Goal: Information Seeking & Learning: Learn about a topic

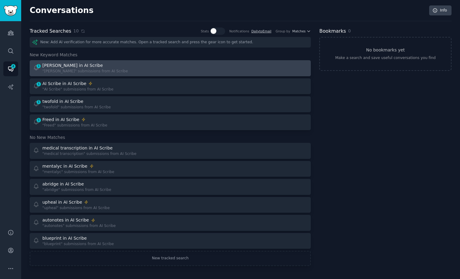
click at [74, 67] on div "[PERSON_NAME] in AI Scribe" at bounding box center [72, 65] width 60 height 6
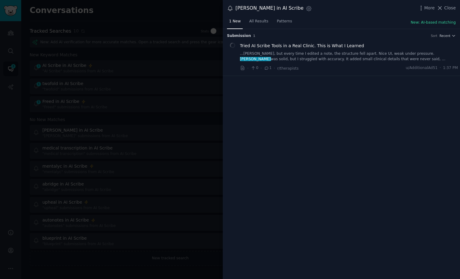
click at [168, 32] on div at bounding box center [230, 139] width 460 height 279
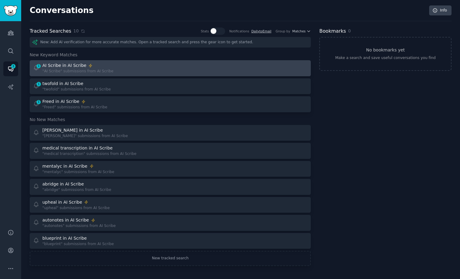
click at [118, 73] on div "1 AI Scribe in AI Scribe "AI Scribe" submissions from AI Scribe" at bounding box center [99, 68] width 133 height 12
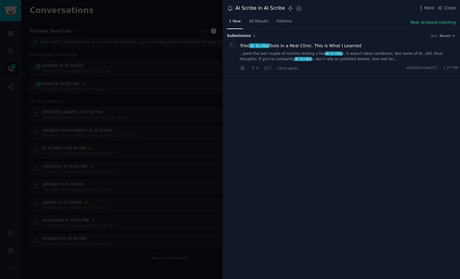
click at [167, 86] on div at bounding box center [230, 139] width 460 height 279
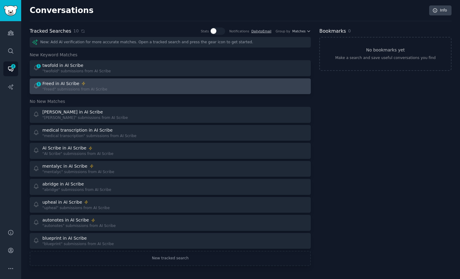
click at [148, 80] on div "1 Freed in AI Scribe "Freed" submissions from AI Scribe" at bounding box center [99, 86] width 133 height 12
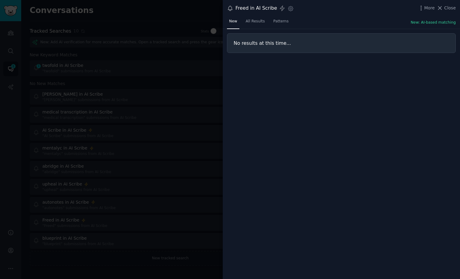
click at [154, 89] on div at bounding box center [230, 139] width 460 height 279
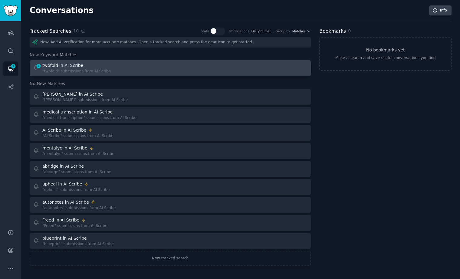
click at [142, 69] on div "1 twofold in AI Scribe "twofold" submissions from AI Scribe" at bounding box center [99, 68] width 133 height 12
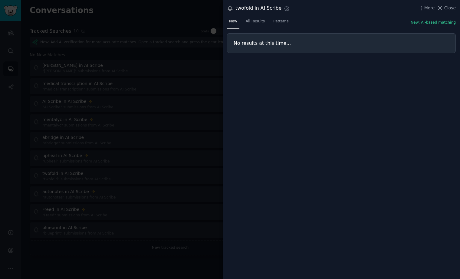
click at [164, 38] on div at bounding box center [230, 139] width 460 height 279
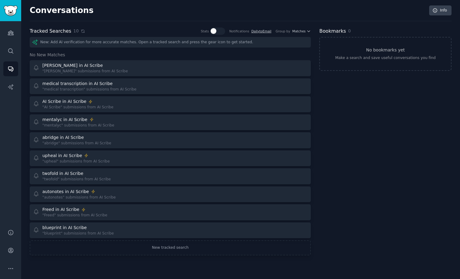
click at [82, 32] on icon at bounding box center [83, 31] width 3 height 3
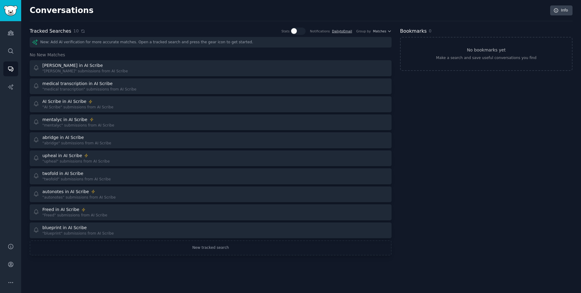
click at [81, 30] on icon at bounding box center [83, 31] width 4 height 4
click at [82, 29] on icon at bounding box center [83, 31] width 4 height 4
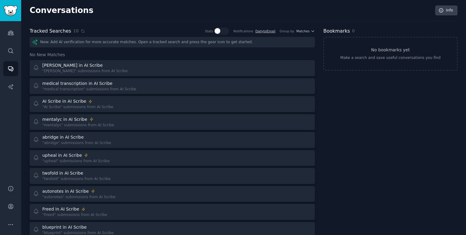
click at [81, 34] on div "10" at bounding box center [79, 31] width 12 height 6
click at [79, 32] on div "10" at bounding box center [79, 31] width 12 height 6
click at [81, 32] on icon at bounding box center [83, 31] width 4 height 4
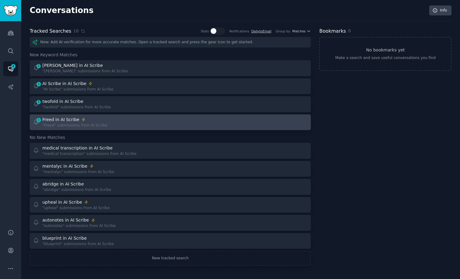
click at [123, 115] on link "1 Freed in AI Scribe "Freed" submissions from AI Scribe" at bounding box center [170, 122] width 281 height 16
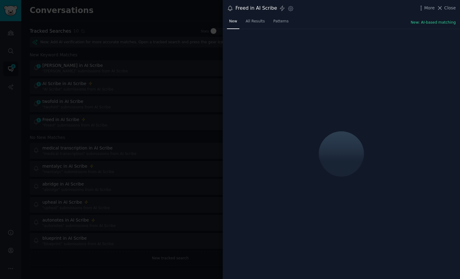
click at [163, 134] on div at bounding box center [230, 139] width 460 height 279
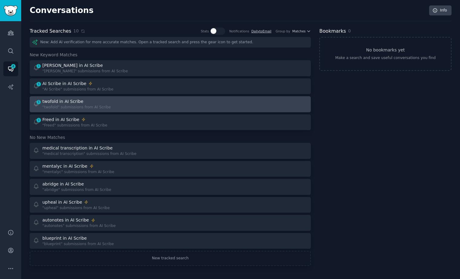
click at [161, 103] on div "1 twofold in AI Scribe "twofold" submissions from AI Scribe" at bounding box center [99, 104] width 133 height 12
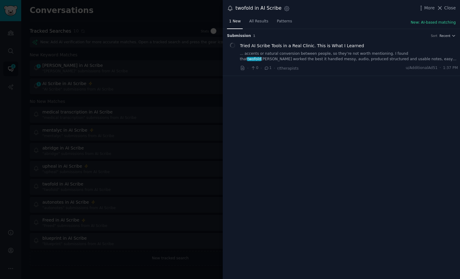
click at [286, 45] on span "Tried AI Scribe Tools in a Real Clinic. This is What I Learned" at bounding box center [302, 46] width 124 height 6
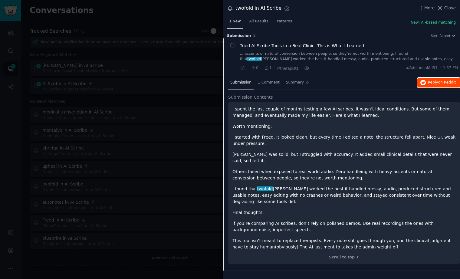
click at [447, 81] on span "on Reddit" at bounding box center [447, 82] width 18 height 4
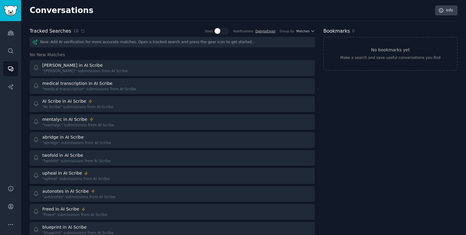
click at [76, 21] on div "Conversations Info Tracked Searches 10 Stats Notifications Daily to Email Group…" at bounding box center [244, 133] width 428 height 251
click at [83, 32] on div "Tracked Searches 10 Stats Notifications Daily to Email Group by Matches" at bounding box center [173, 32] width 286 height 8
click at [82, 32] on icon at bounding box center [83, 31] width 4 height 4
click at [82, 30] on icon at bounding box center [83, 31] width 3 height 3
click at [77, 34] on div "10" at bounding box center [79, 31] width 12 height 6
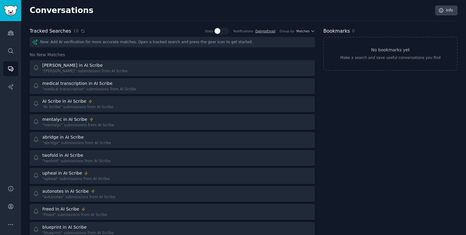
click at [81, 32] on icon at bounding box center [83, 31] width 4 height 4
click at [80, 28] on div "10" at bounding box center [79, 31] width 12 height 6
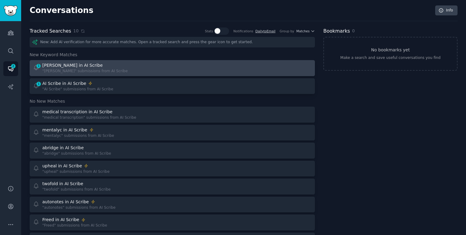
click at [156, 74] on link "1 [PERSON_NAME] in AI Scribe "[PERSON_NAME]" submissions from AI Scribe" at bounding box center [173, 68] width 286 height 16
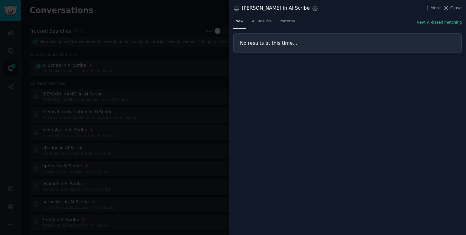
click at [147, 87] on div at bounding box center [233, 117] width 466 height 235
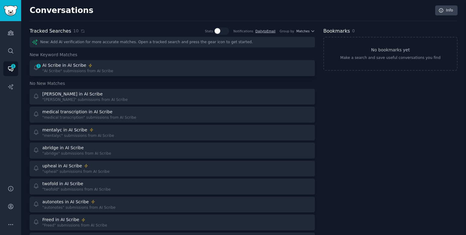
click at [147, 87] on div at bounding box center [233, 117] width 466 height 235
click at [152, 77] on div "New: Add AI verification for more accurate matches. Open a tracked search and p…" at bounding box center [173, 151] width 286 height 229
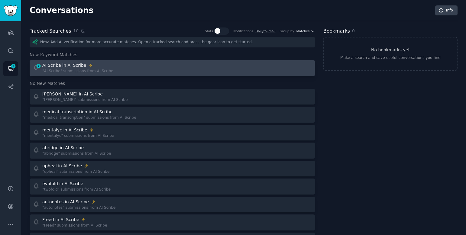
click at [153, 73] on div "1 AI Scribe in AI Scribe "AI Scribe" submissions from AI Scribe" at bounding box center [101, 68] width 136 height 12
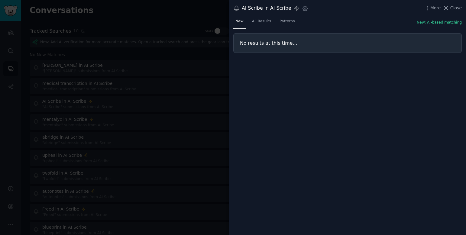
click at [153, 73] on div at bounding box center [233, 117] width 466 height 235
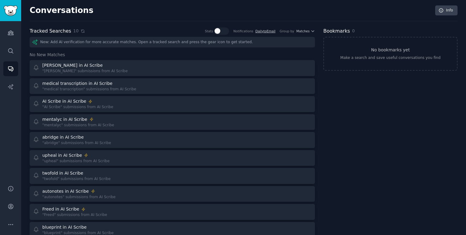
click at [82, 32] on icon at bounding box center [83, 31] width 3 height 3
click at [81, 30] on icon at bounding box center [83, 31] width 4 height 4
